Goal: Check status

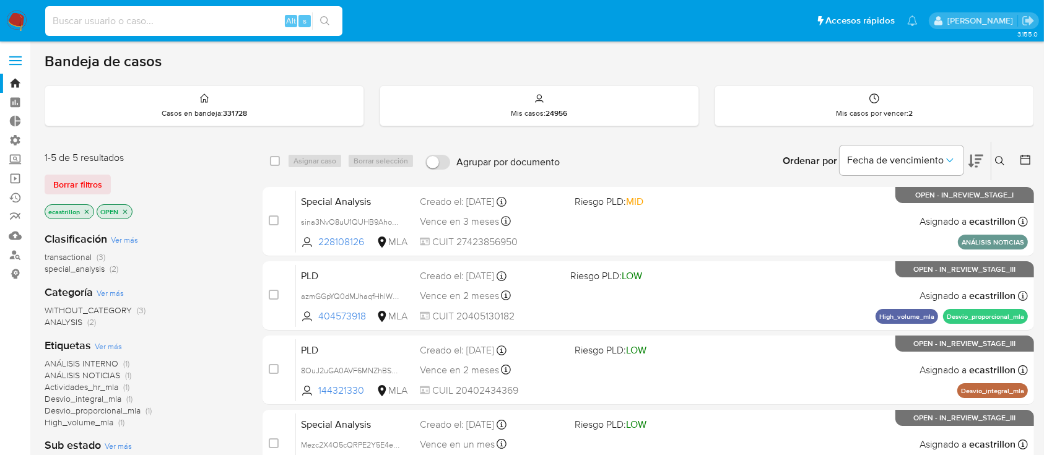
click at [136, 25] on input at bounding box center [193, 21] width 297 height 16
paste input "168144609"
type input "168144609"
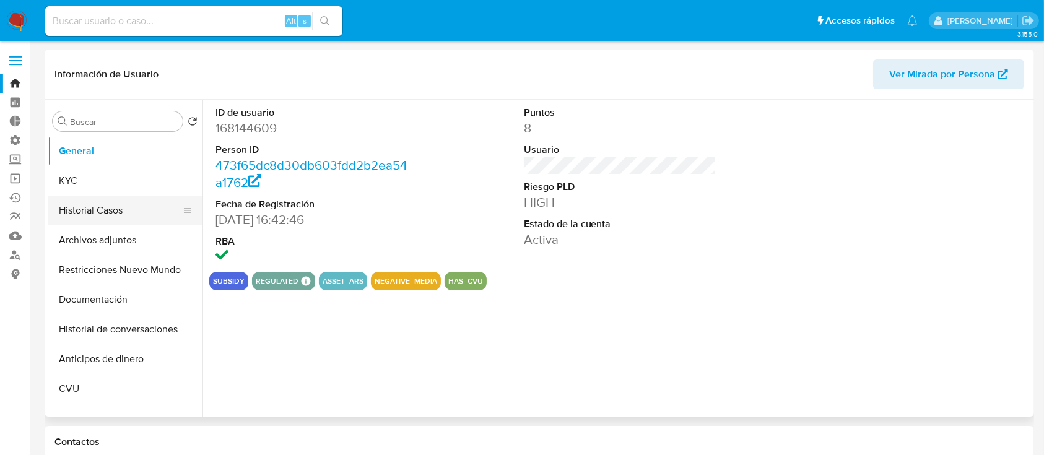
select select "10"
click at [104, 212] on button "Historial Casos" at bounding box center [120, 211] width 145 height 30
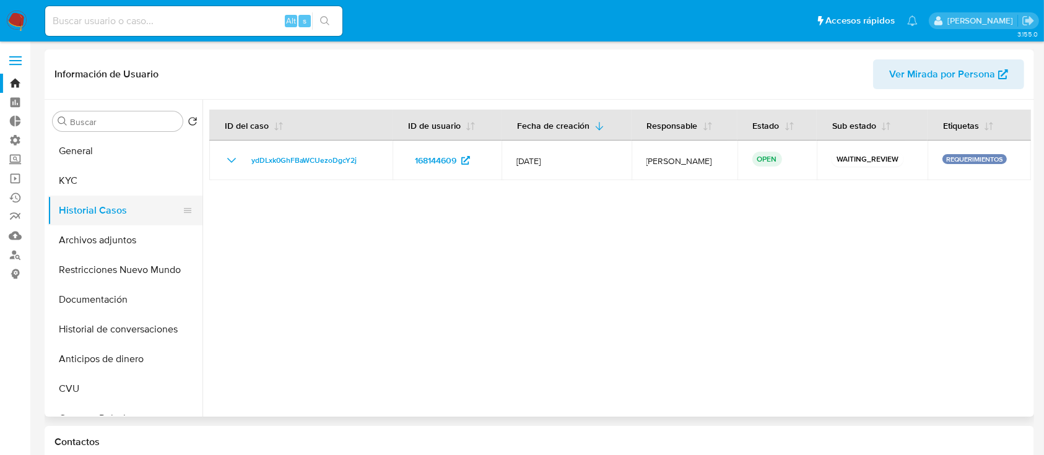
click at [111, 196] on button "Historial Casos" at bounding box center [120, 211] width 145 height 30
click at [111, 188] on button "KYC" at bounding box center [120, 181] width 145 height 30
